Goal: Obtain resource: Obtain resource

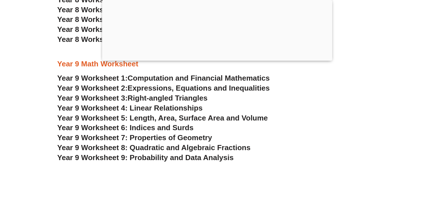
scroll to position [2023, 0]
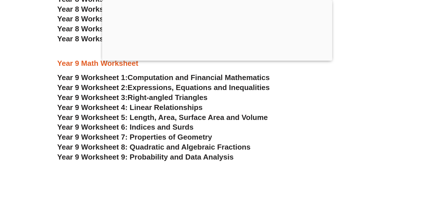
click at [214, 59] on div at bounding box center [217, 59] width 230 height 0
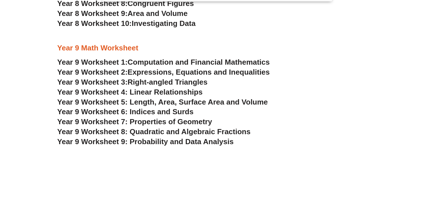
scroll to position [1964, 0]
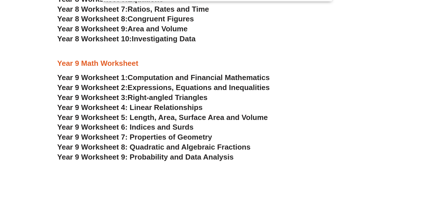
click at [160, 137] on span "Year 9 Worksheet 7: Properties of Geometry" at bounding box center [134, 137] width 155 height 9
click at [173, 118] on span "Year 9 Worksheet 5: Length, Area, Surface Area and Volume" at bounding box center [162, 117] width 210 height 9
click at [154, 138] on span "Year 9 Worksheet 7: Properties of Geometry" at bounding box center [134, 137] width 155 height 9
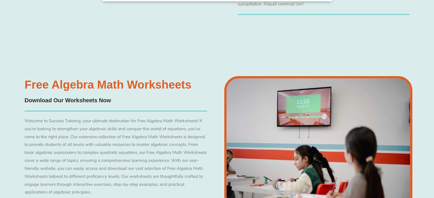
scroll to position [2734, 0]
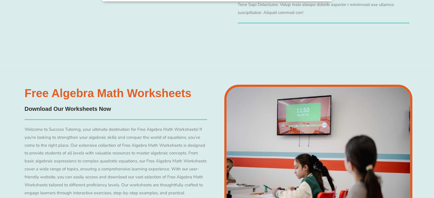
click at [121, 94] on h3 "Free Algebra Math Worksheets" at bounding box center [116, 93] width 183 height 11
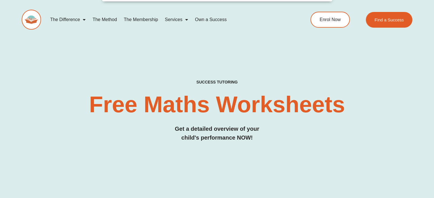
scroll to position [0, 0]
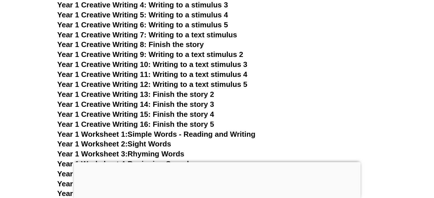
scroll to position [991, 0]
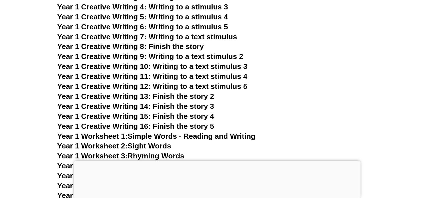
click at [214, 161] on div at bounding box center [217, 161] width 287 height 0
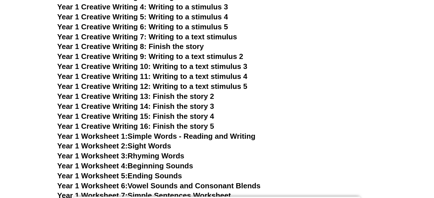
click at [211, 136] on link "Year 1 Worksheet 1: Simple Words - Reading and Writing" at bounding box center [156, 136] width 198 height 9
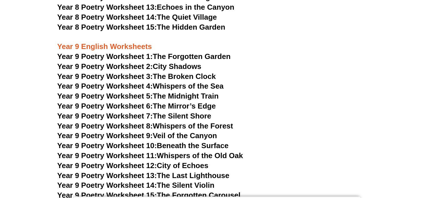
scroll to position [3929, 0]
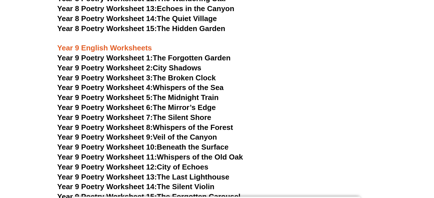
click at [165, 123] on link "Year 9 Poetry Worksheet 8: Whispers of the Forest" at bounding box center [145, 127] width 176 height 9
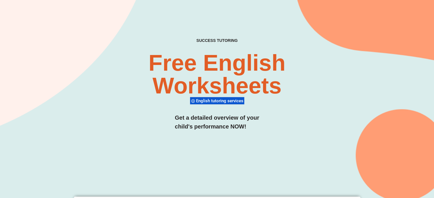
scroll to position [0, 0]
